Goal: Information Seeking & Learning: Learn about a topic

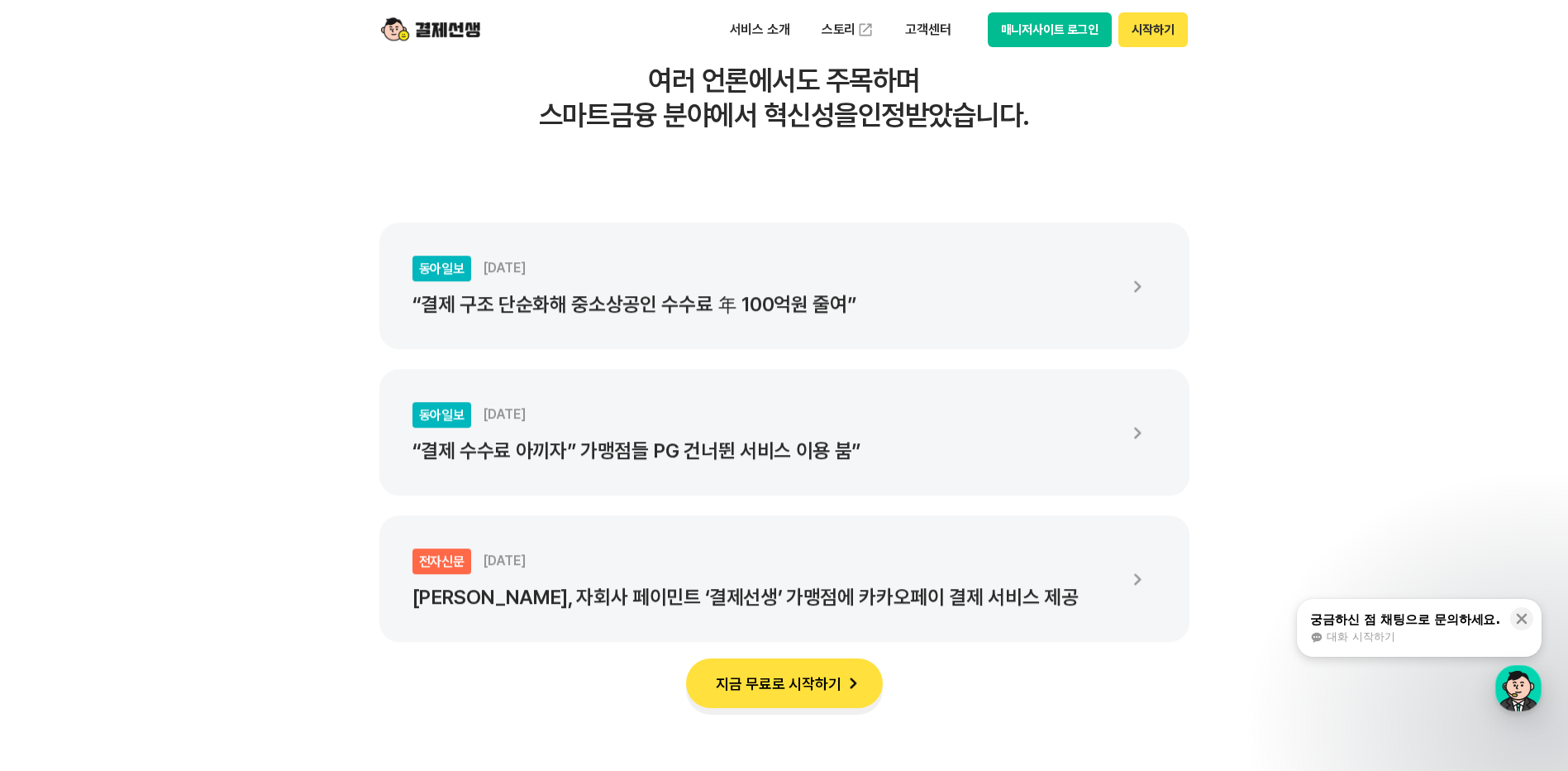
scroll to position [3144, 0]
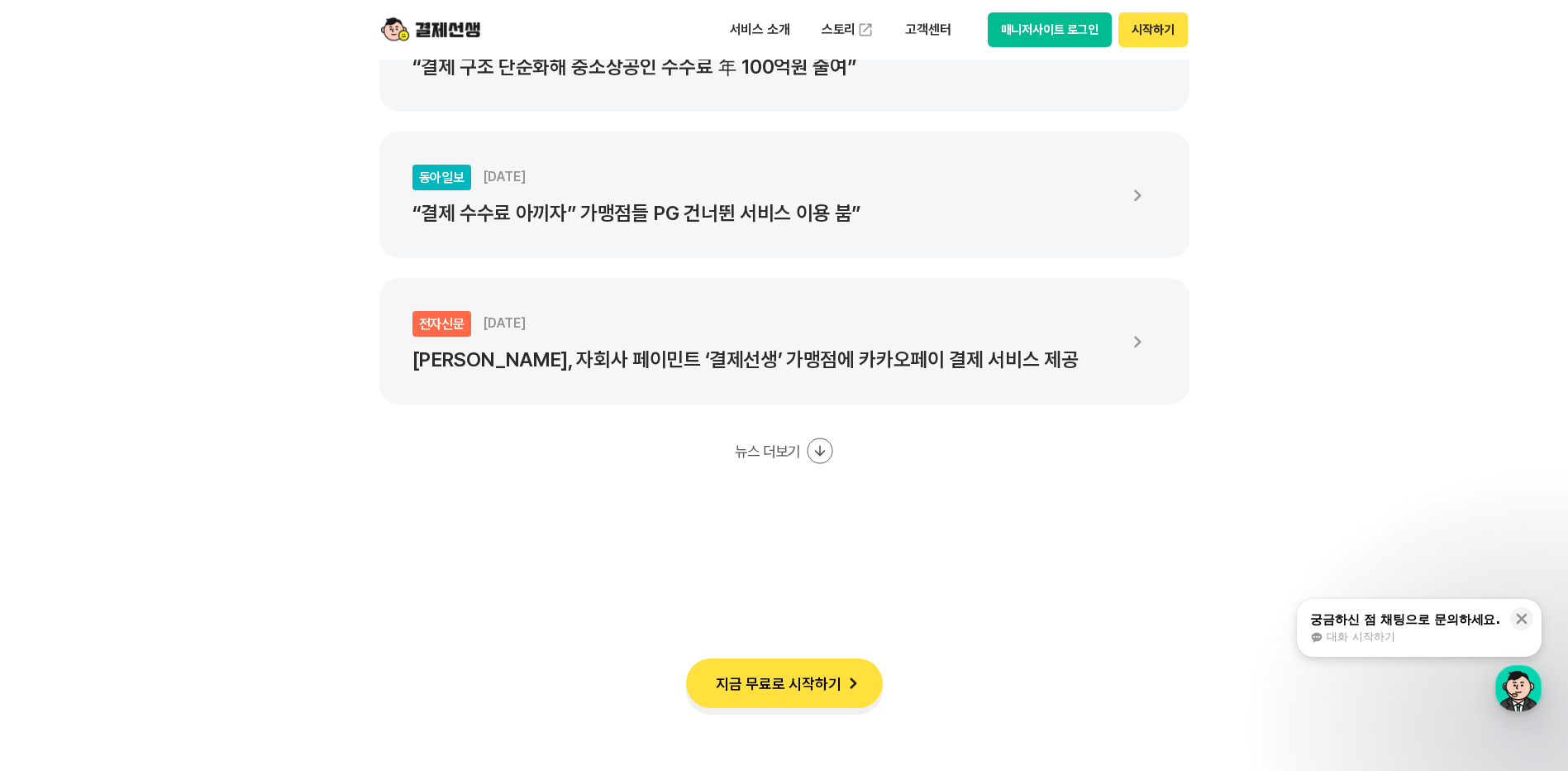
click at [1398, 613] on div "궁금하신 점 채팅으로 문의하세요." at bounding box center [1406, 619] width 190 height 16
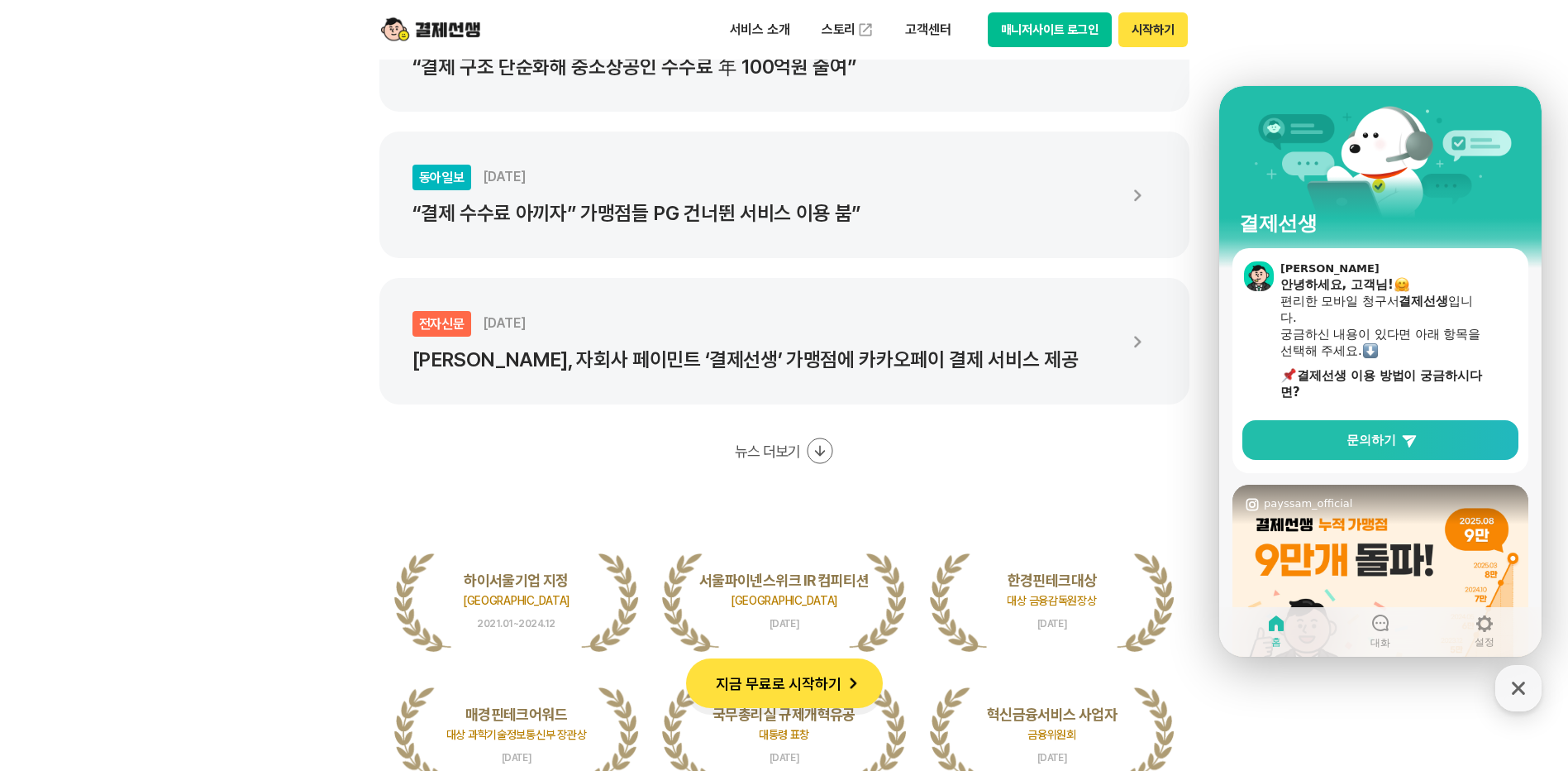
click at [1338, 560] on img at bounding box center [1381, 633] width 296 height 296
click at [1381, 443] on span "문의하기" at bounding box center [1372, 439] width 50 height 16
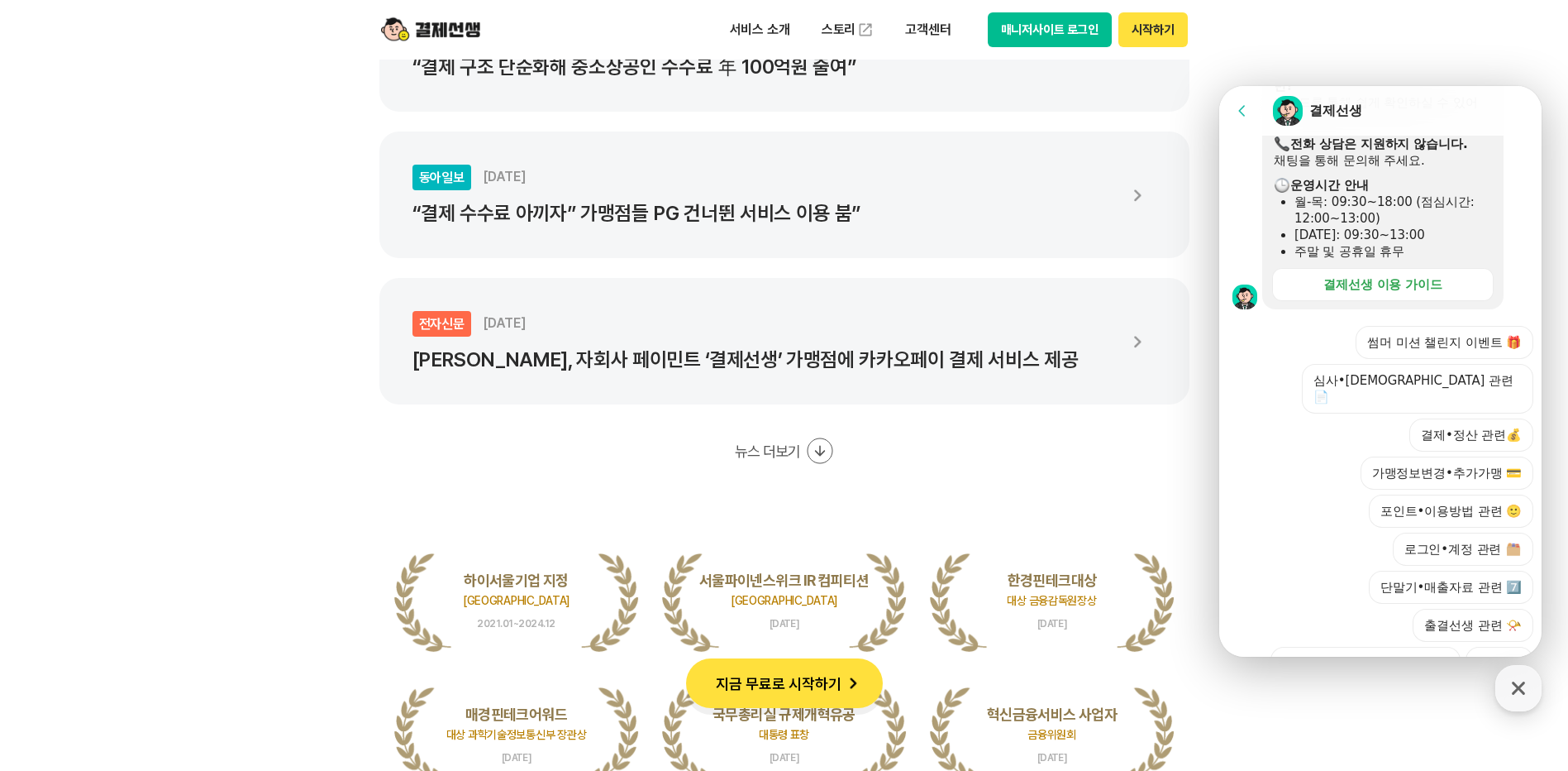
scroll to position [447, 0]
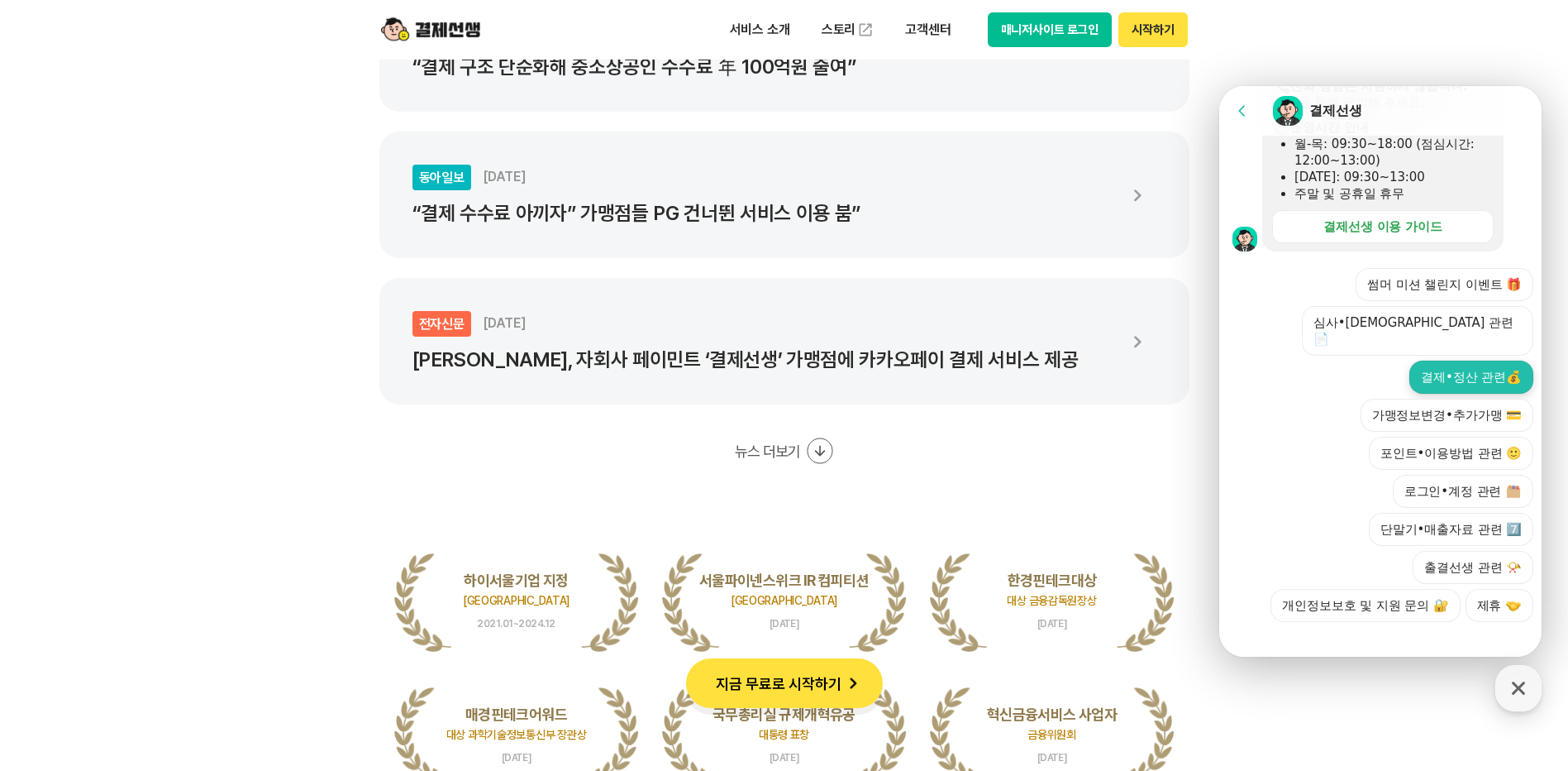
click at [1446, 361] on button "결제•정산 관련💰" at bounding box center [1471, 377] width 124 height 33
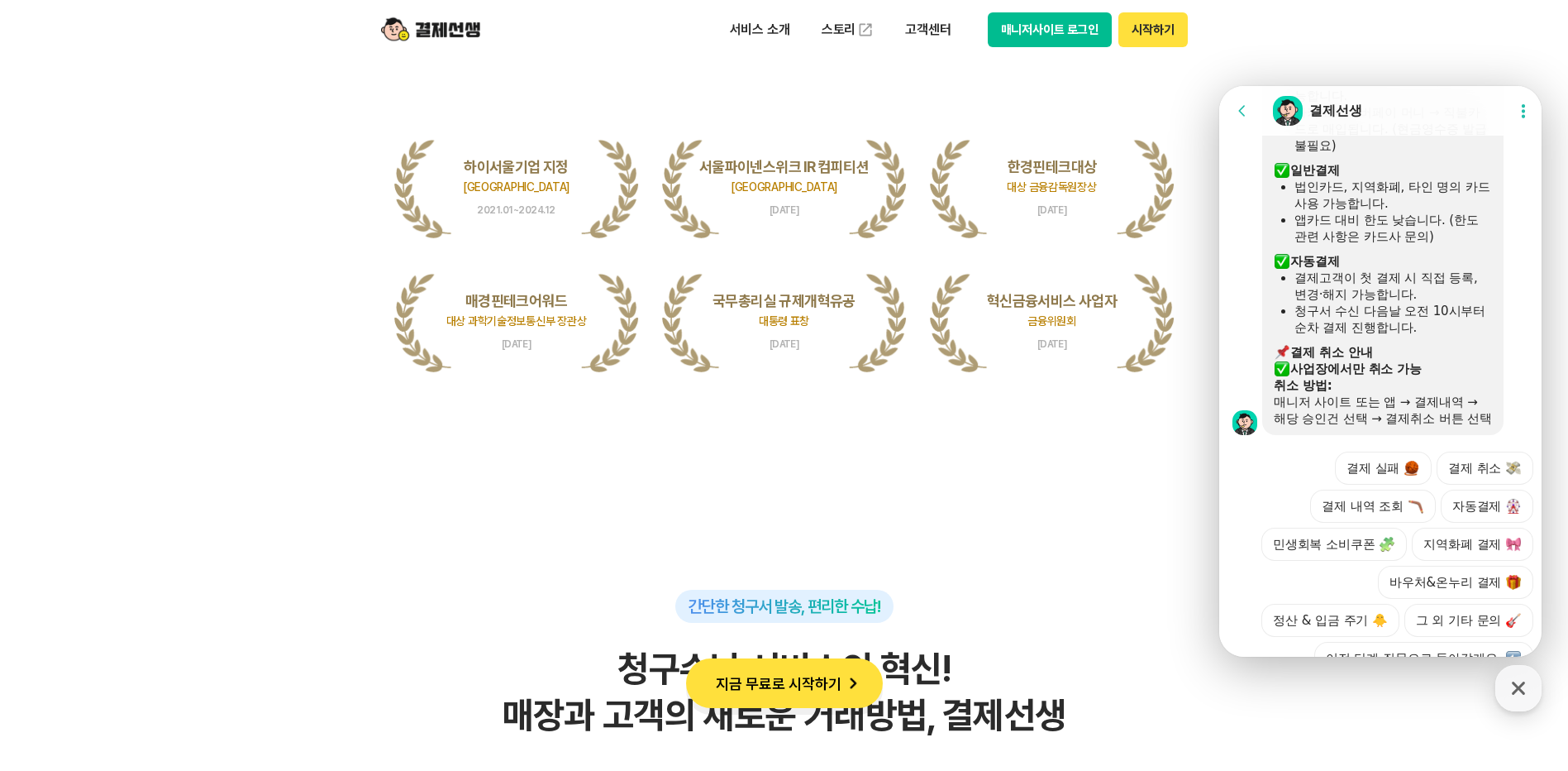
scroll to position [637, 0]
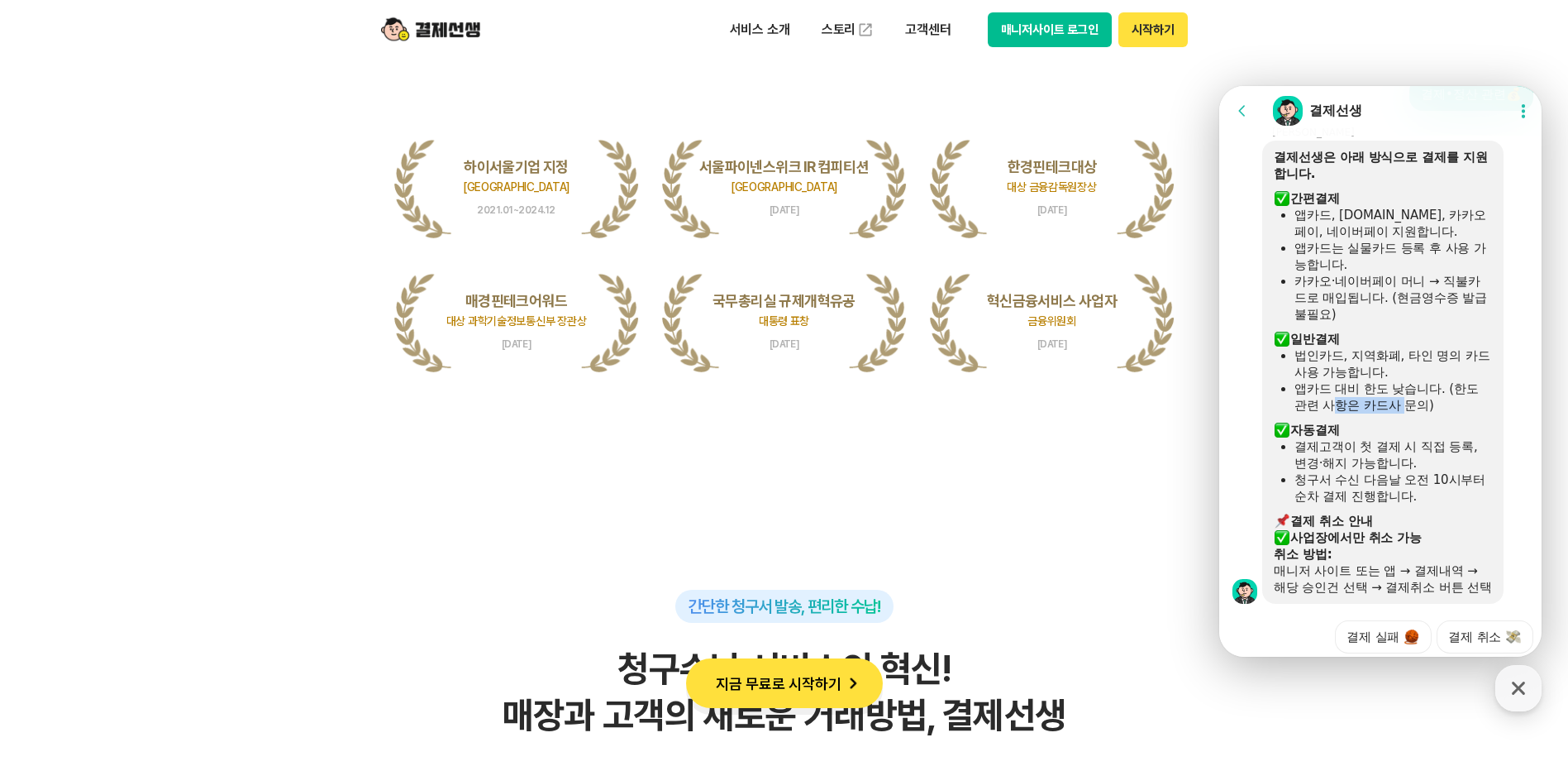
drag, startPoint x: 1335, startPoint y: 410, endPoint x: 1408, endPoint y: 402, distance: 73.4
click at [1408, 402] on div "앱카드 대비 한도 낮습니다. (한도 관련 사항은 카드사 문의)" at bounding box center [1394, 397] width 198 height 33
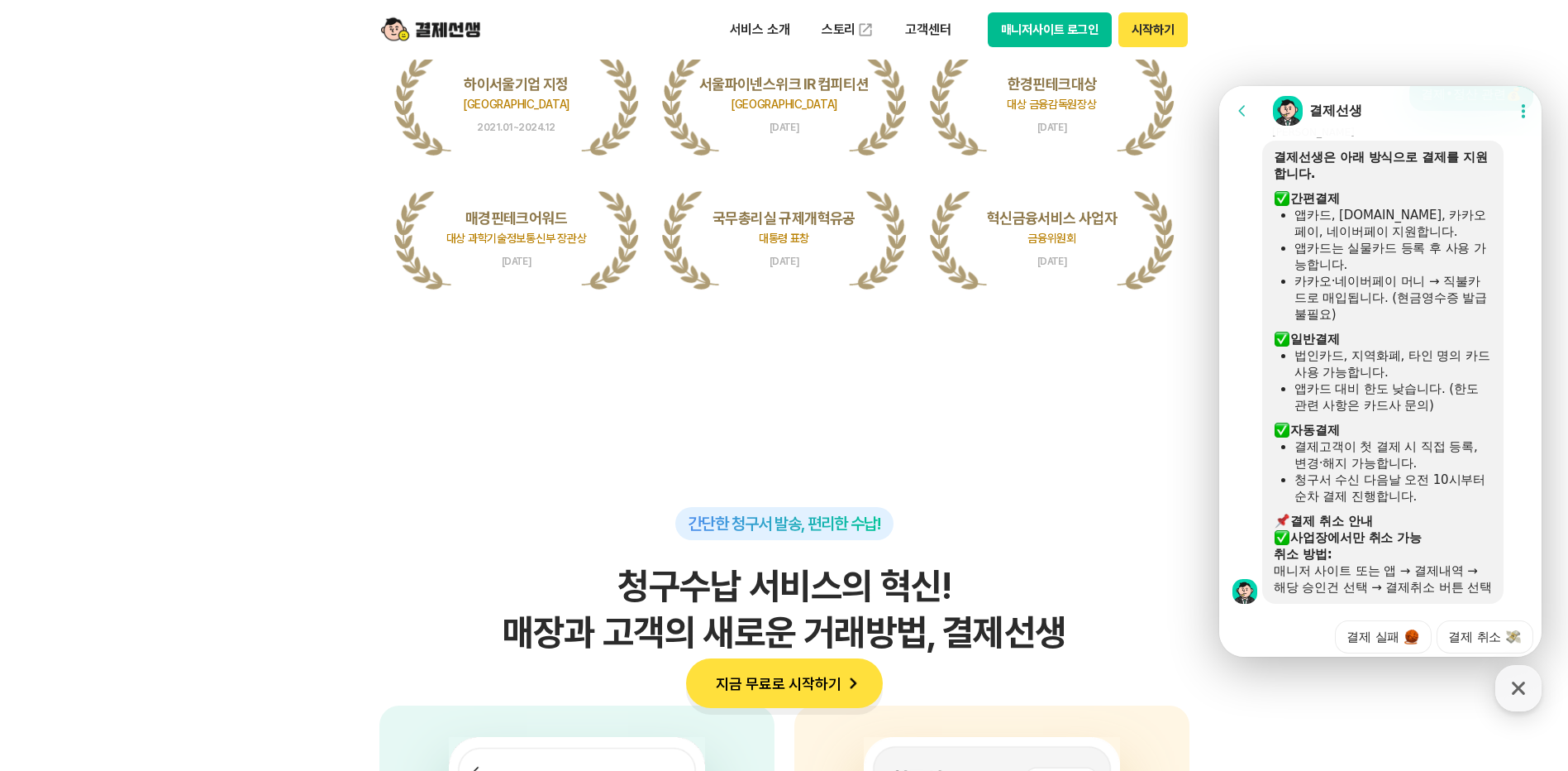
scroll to position [555, 0]
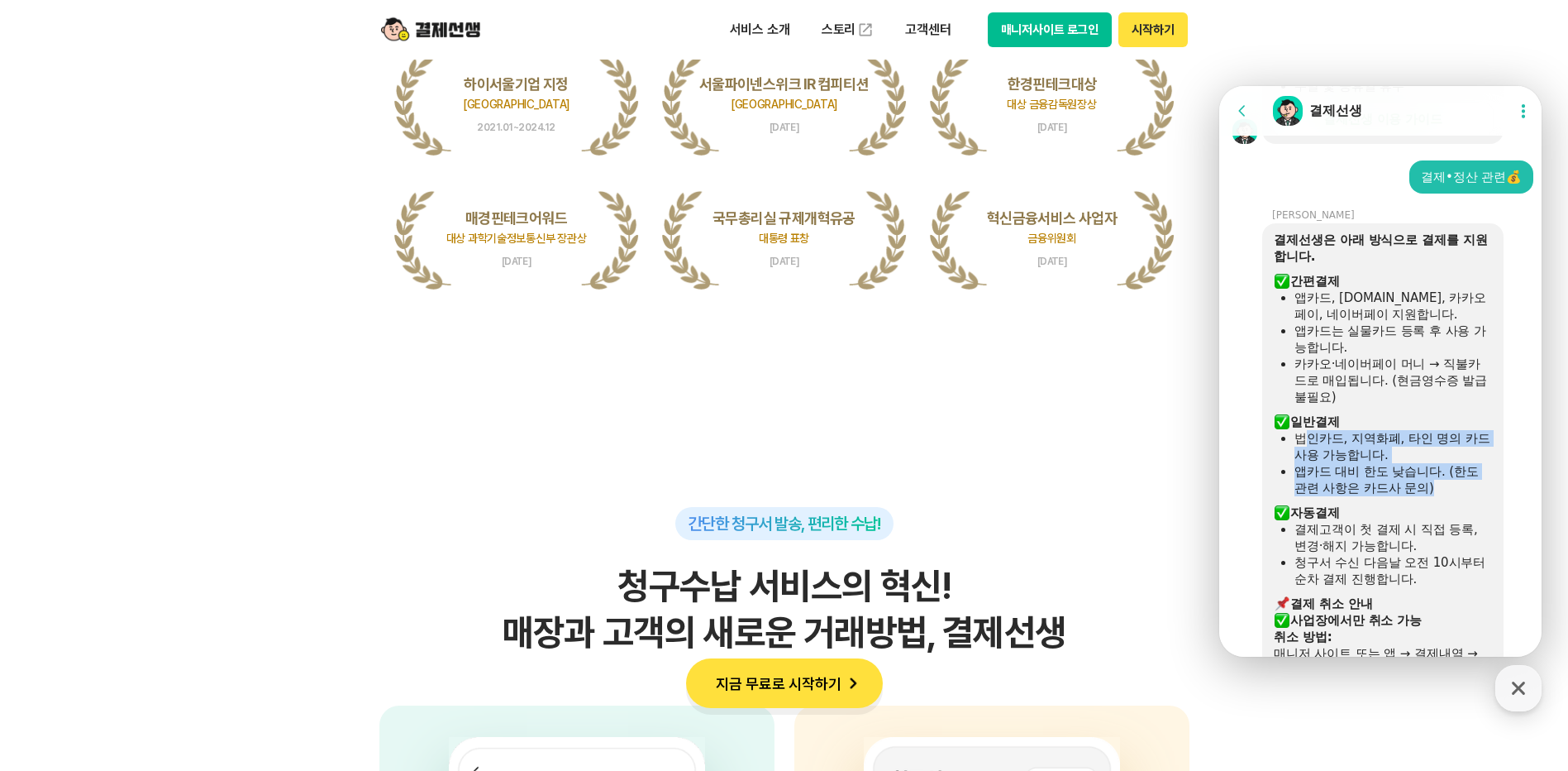
drag, startPoint x: 1302, startPoint y: 439, endPoint x: 1455, endPoint y: 484, distance: 159.5
click at [1455, 484] on ul "법인카드, 지역화폐, 타인 명의 카드 사용 가능합니다. 앱카드 대비 한도 낮습니다. (한도 관련 사항은 카드사 문의)" at bounding box center [1383, 462] width 218 height 66
click at [1455, 484] on div "앱카드 대비 한도 낮습니다. (한도 관련 사항은 카드사 문의)" at bounding box center [1394, 480] width 198 height 33
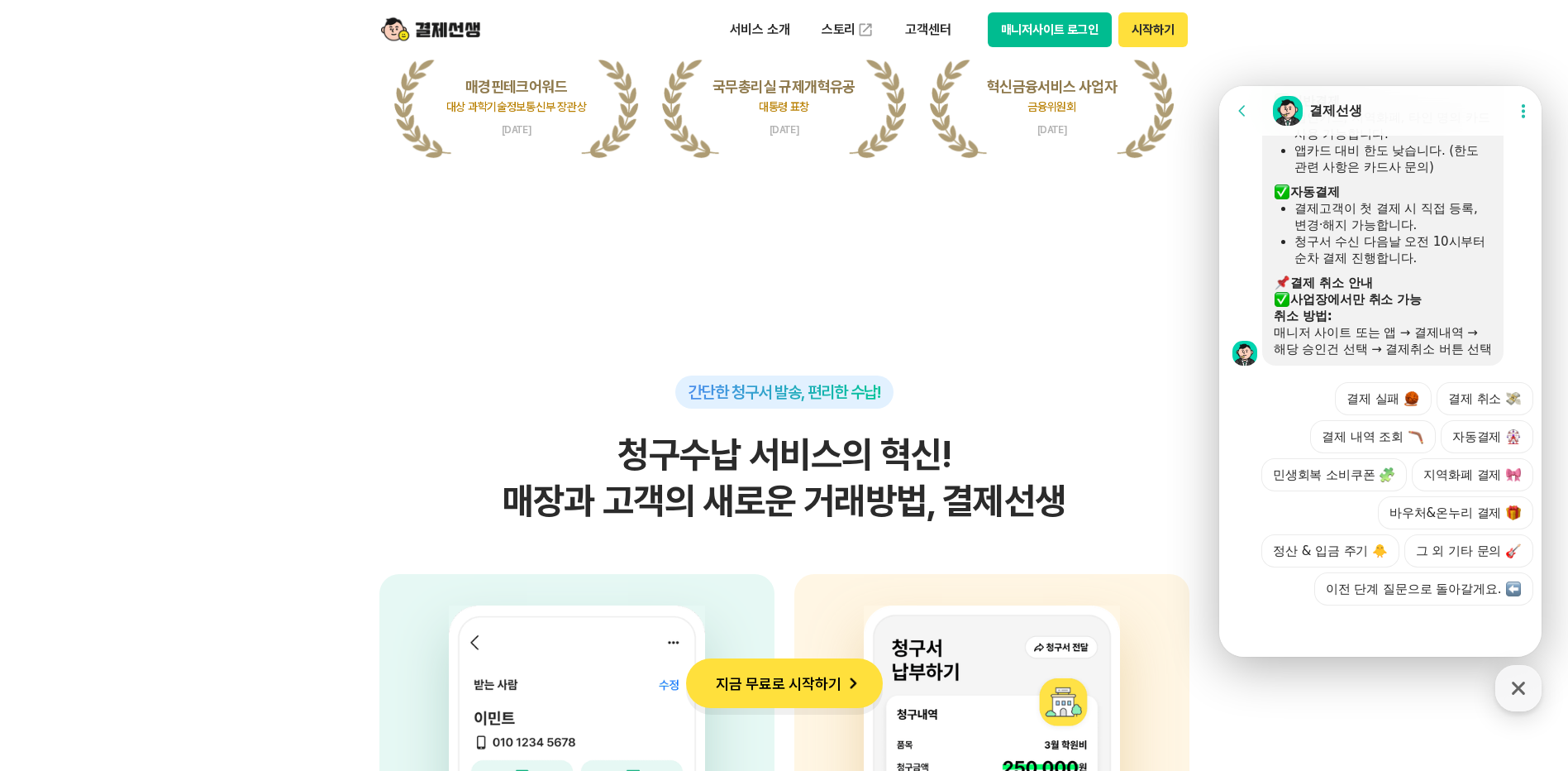
scroll to position [3888, 0]
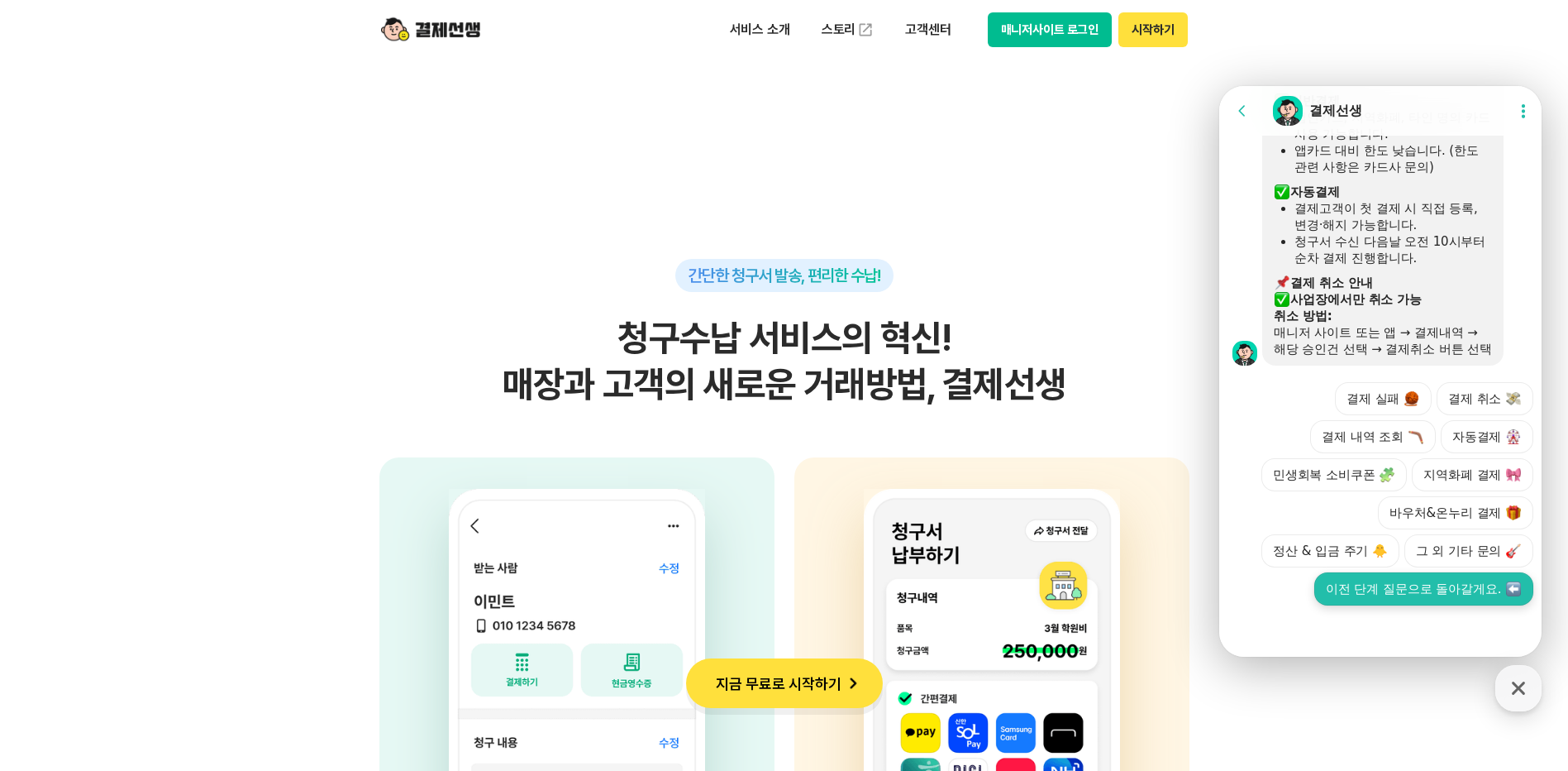
click at [1391, 601] on button "이전 단계 질문으로 돌아갈게요." at bounding box center [1424, 588] width 219 height 33
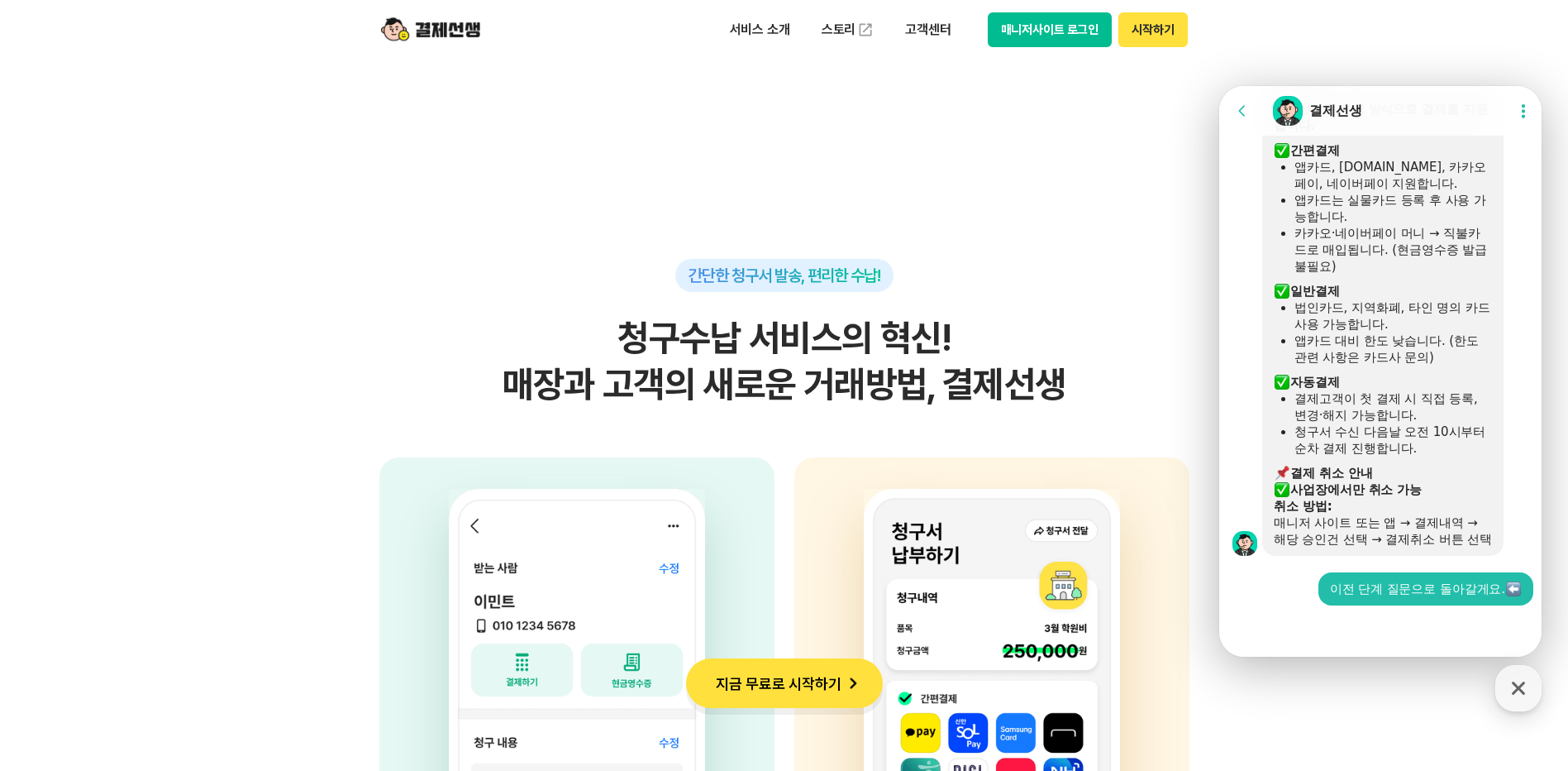
scroll to position [702, 0]
click at [1364, 628] on div at bounding box center [1383, 628] width 328 height 44
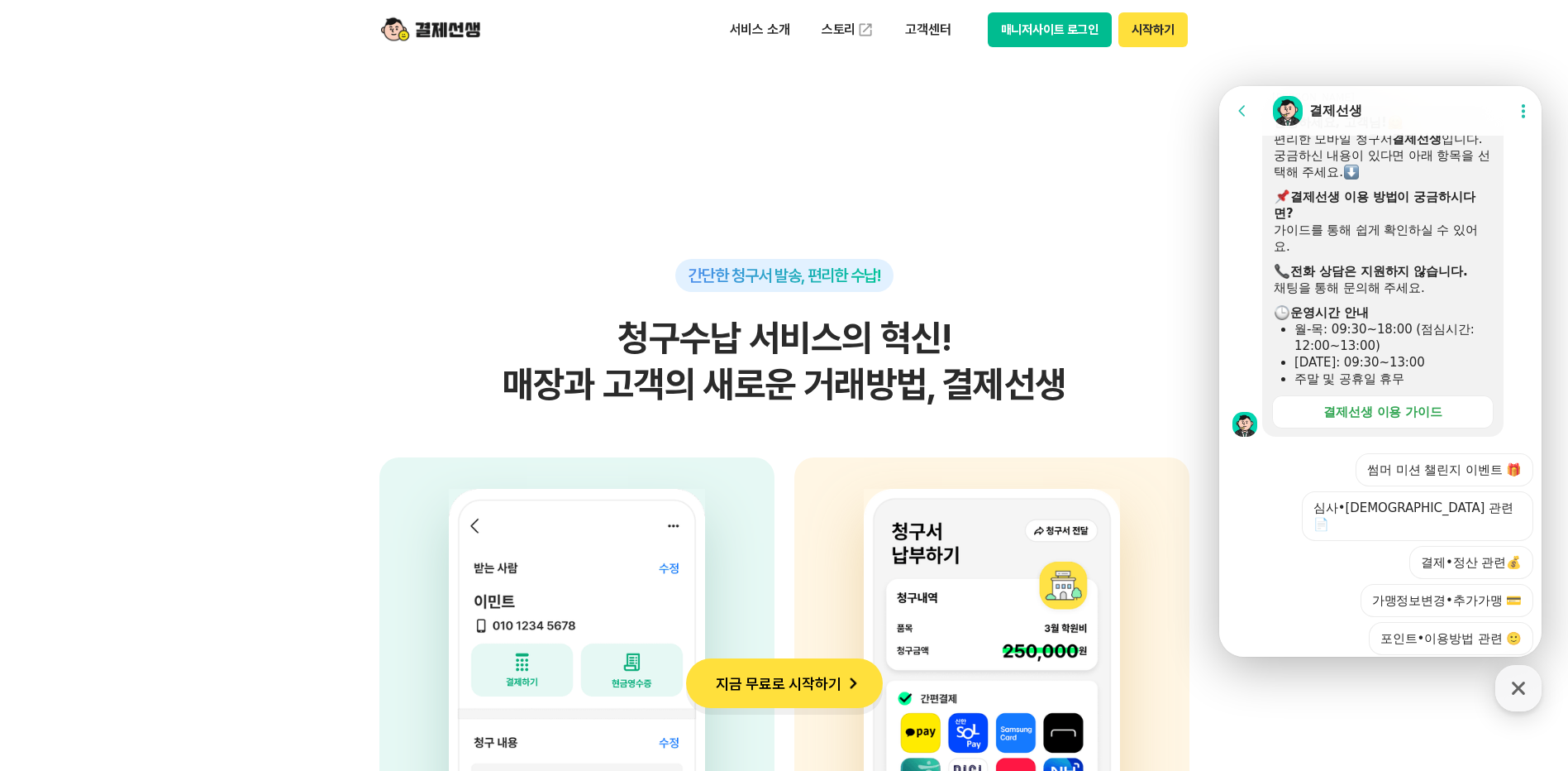
scroll to position [1416, 0]
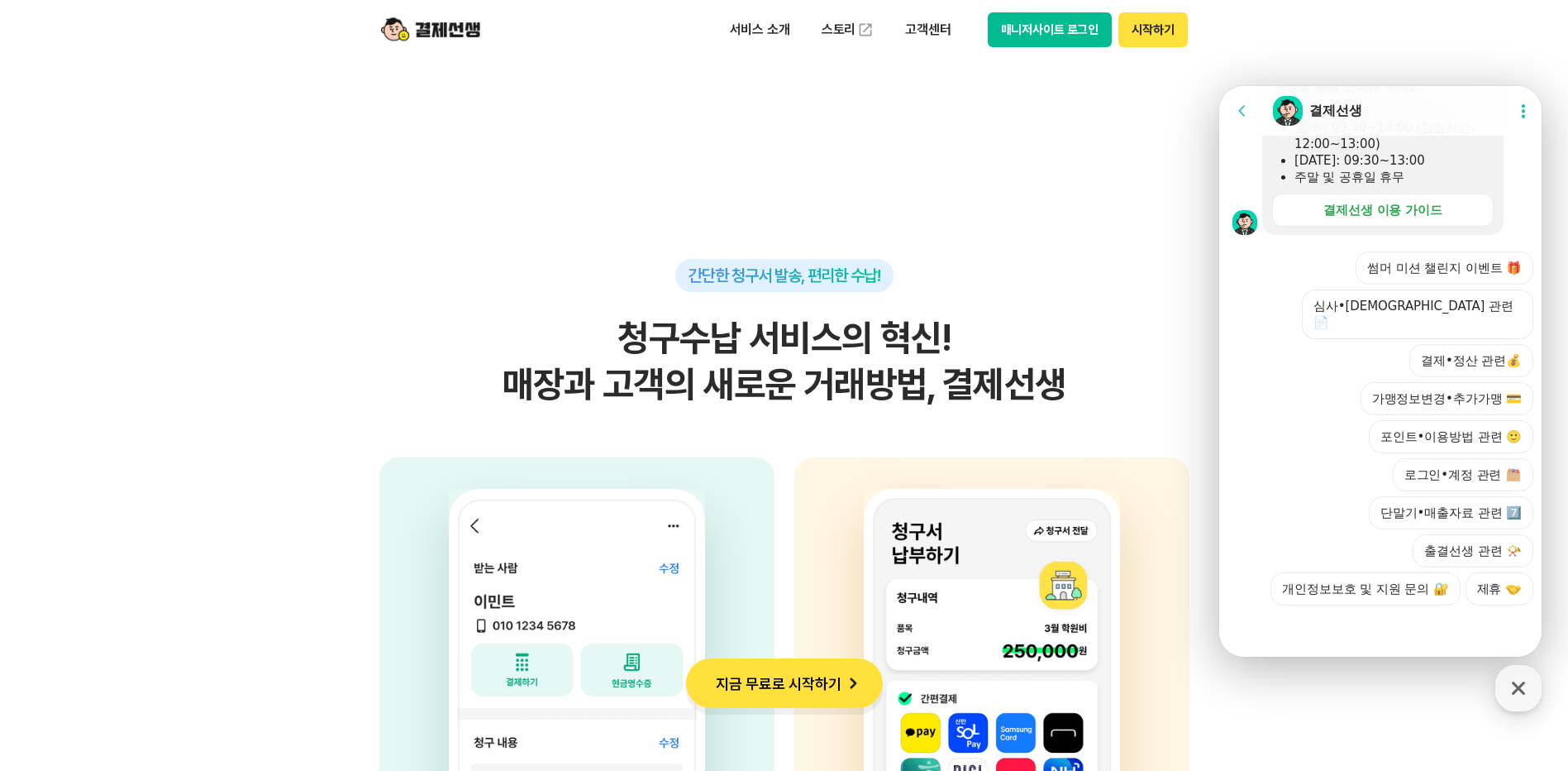
click at [1286, 625] on div at bounding box center [1383, 628] width 328 height 44
click at [1262, 342] on div "썸머 미션 챌린지 이벤트 🎁 심사•[DEMOGRAPHIC_DATA] 관련 📄 결제•정산 관련💰 가맹정보변경•추가가맹 💳 포인트•이용방법 관련 …" at bounding box center [1397, 429] width 273 height 354
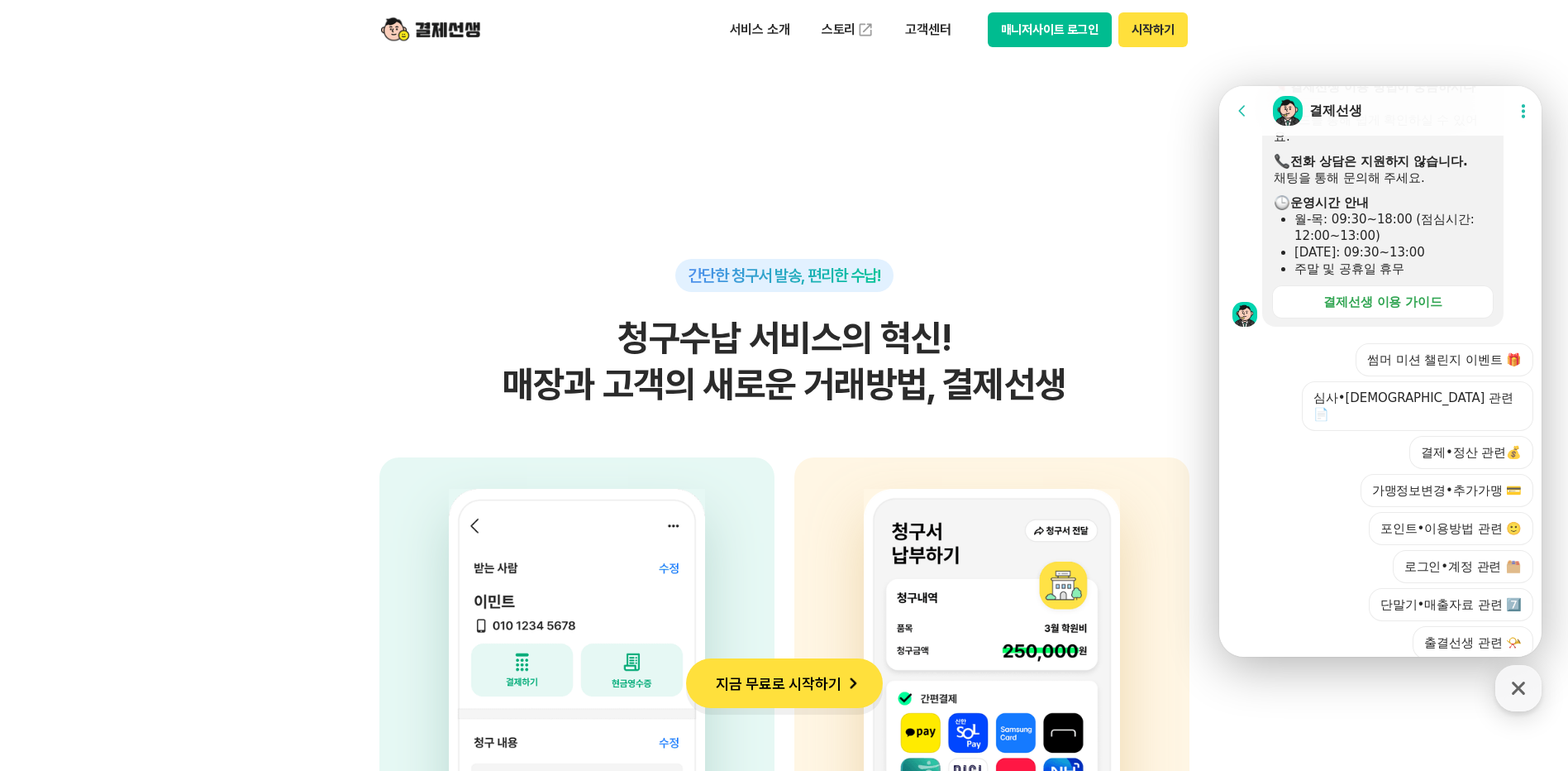
scroll to position [1333, 0]
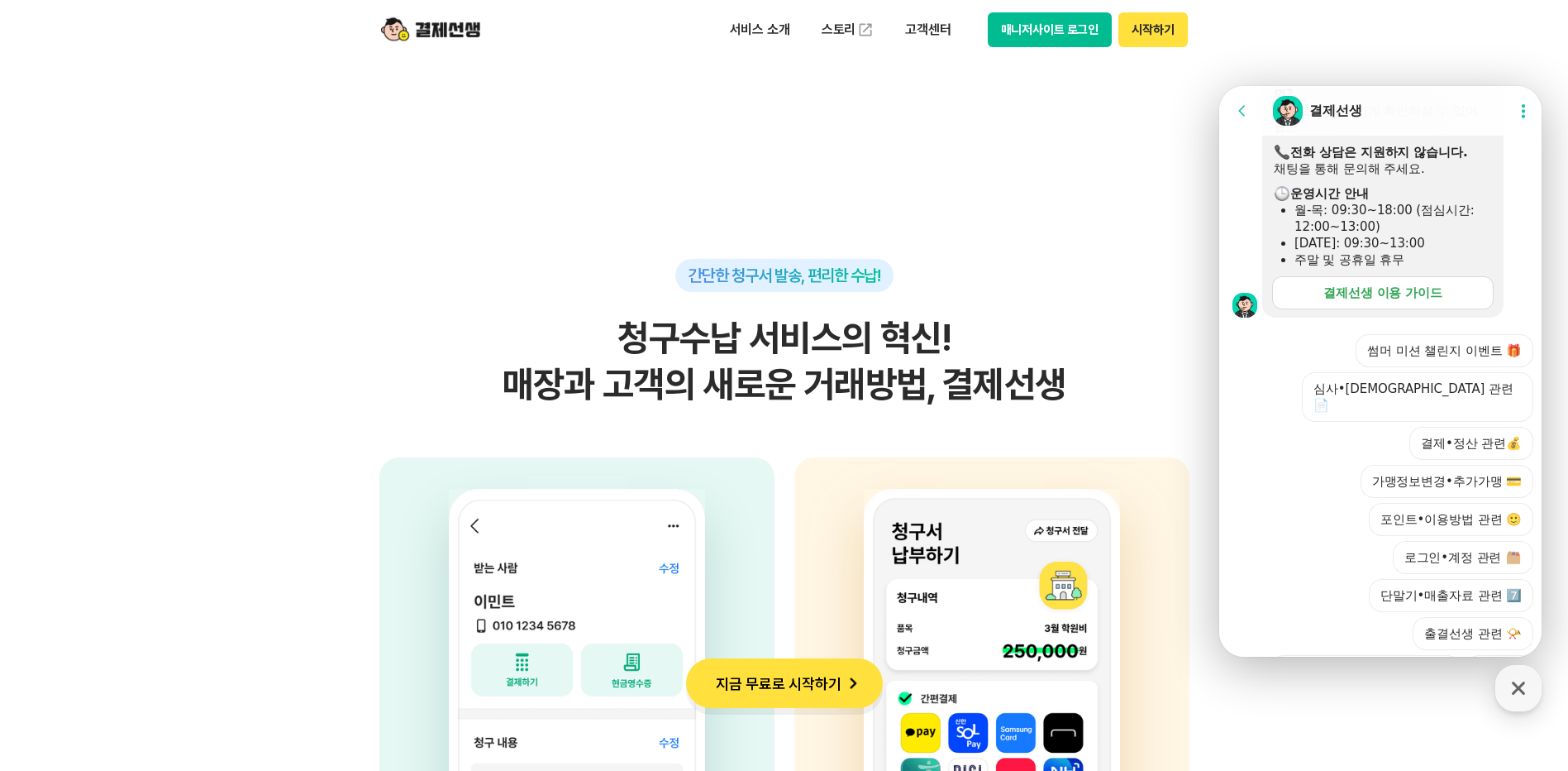
click at [1420, 301] on div "결제선생 이용 가이드" at bounding box center [1384, 292] width 119 height 16
click at [1514, 684] on icon "button" at bounding box center [1519, 688] width 13 height 13
